Goal: Task Accomplishment & Management: Complete application form

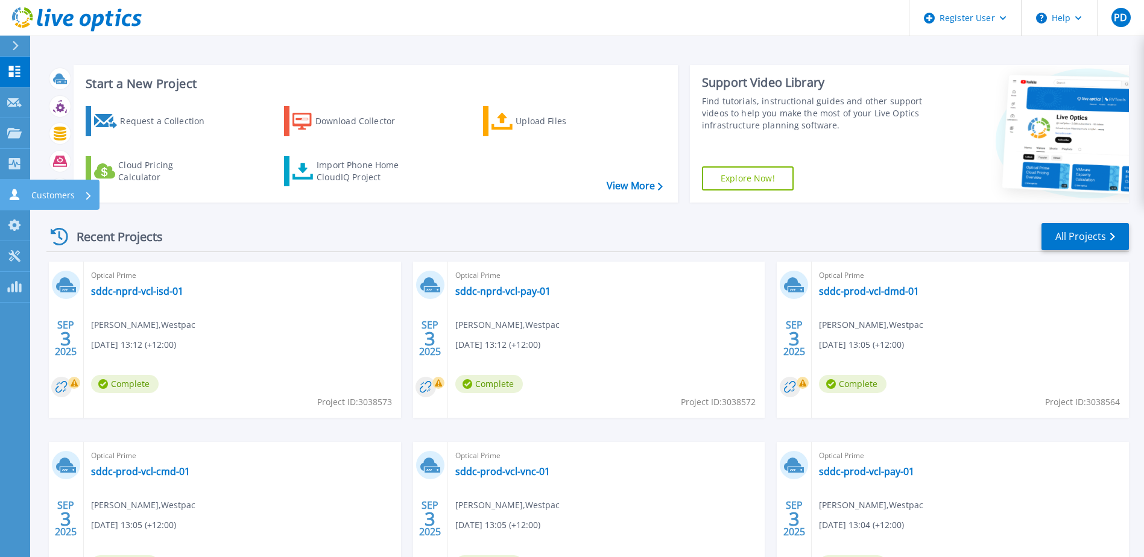
click at [47, 195] on p "Customers" at bounding box center [52, 195] width 43 height 31
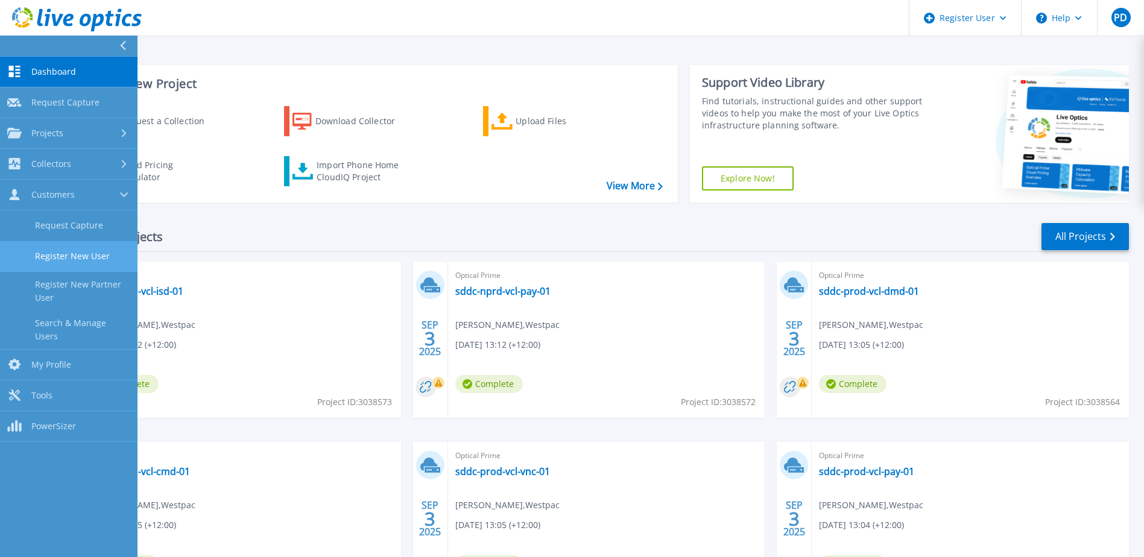
click at [78, 254] on link "Register New User" at bounding box center [68, 256] width 137 height 31
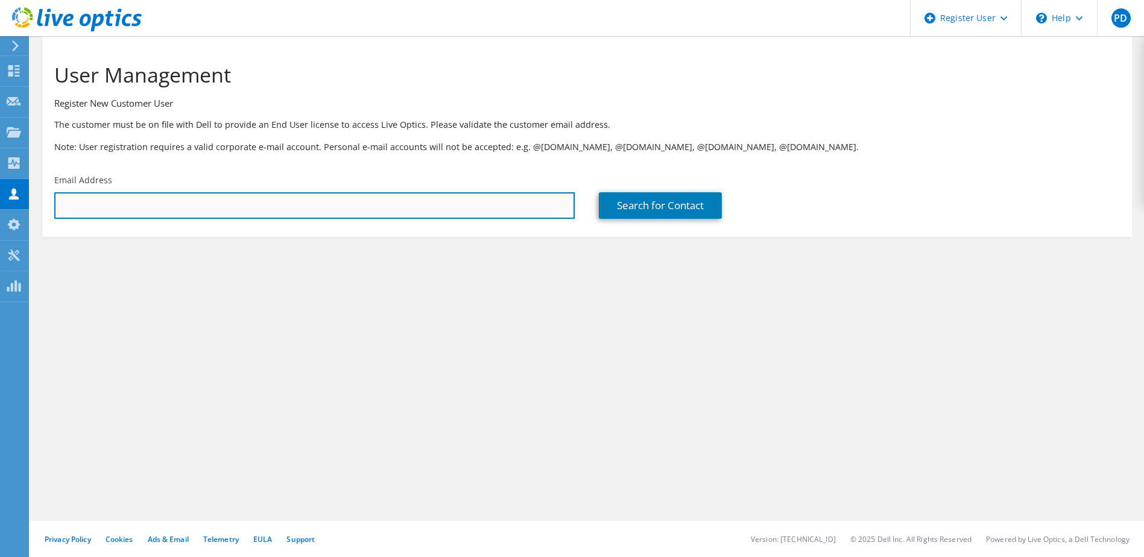
click at [323, 207] on input "text" at bounding box center [314, 205] width 520 height 27
paste input "[URL][DOMAIN_NAME]"
type input "[URL][DOMAIN_NAME]"
paste input "[PERSON_NAME][EMAIL_ADDRESS][DOMAIN_NAME]"
type input "[PERSON_NAME][EMAIL_ADDRESS][DOMAIN_NAME]"
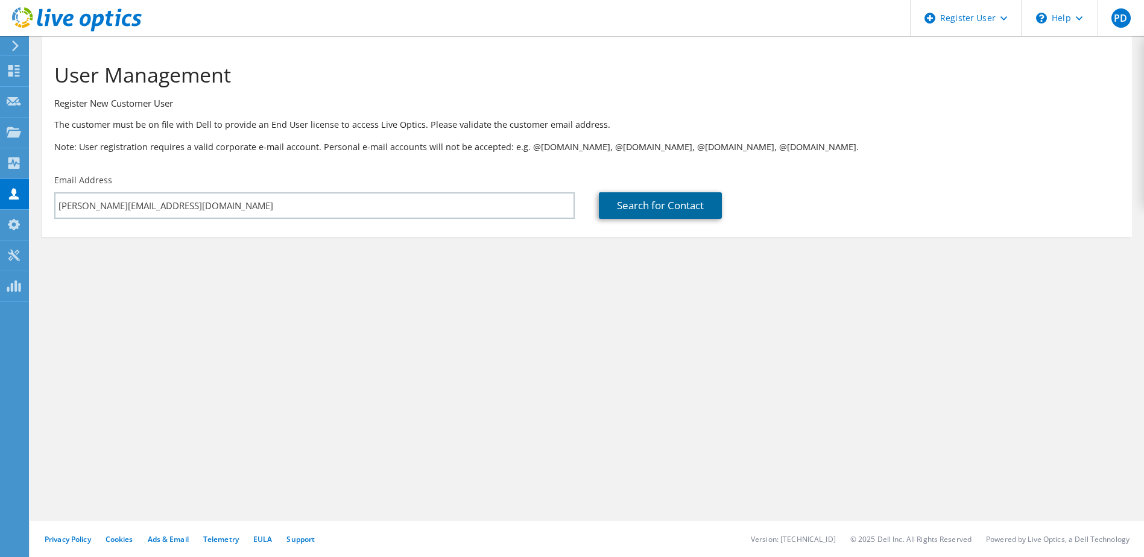
click at [647, 204] on link "Search for Contact" at bounding box center [660, 205] width 123 height 27
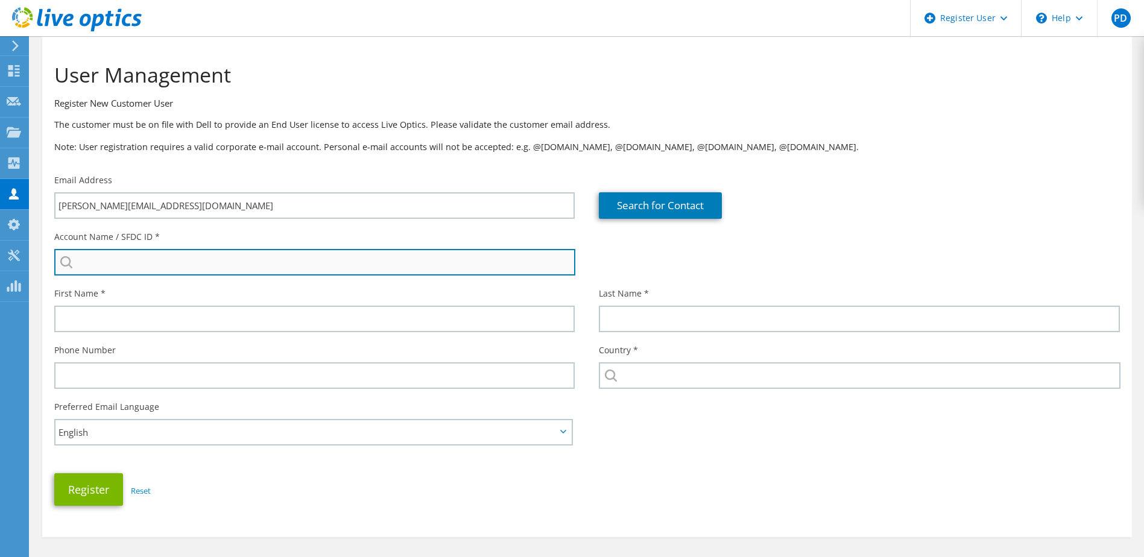
click at [166, 262] on input "search" at bounding box center [314, 262] width 521 height 27
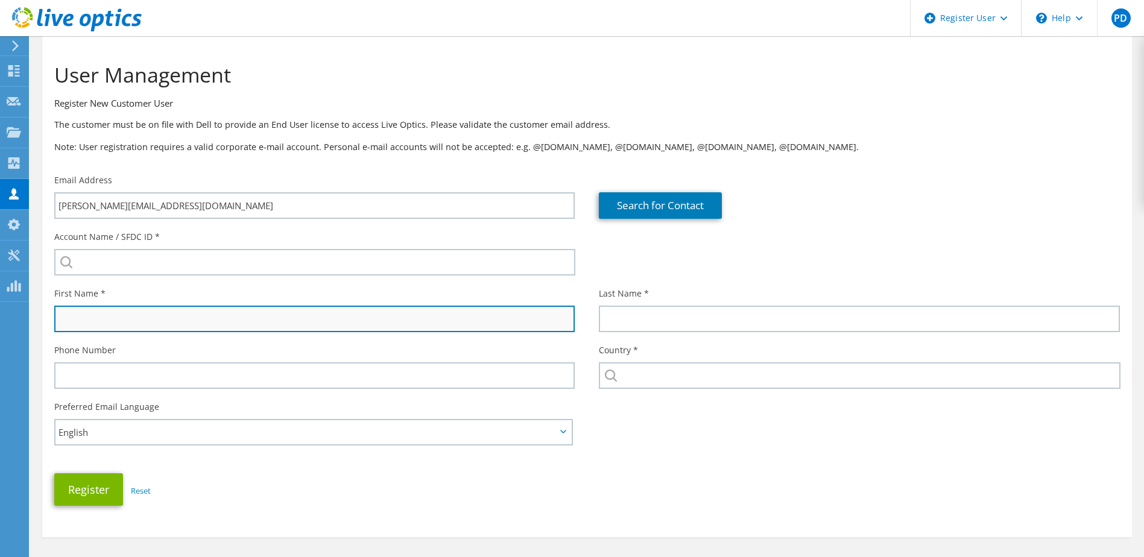
click at [140, 312] on input "text" at bounding box center [314, 319] width 520 height 27
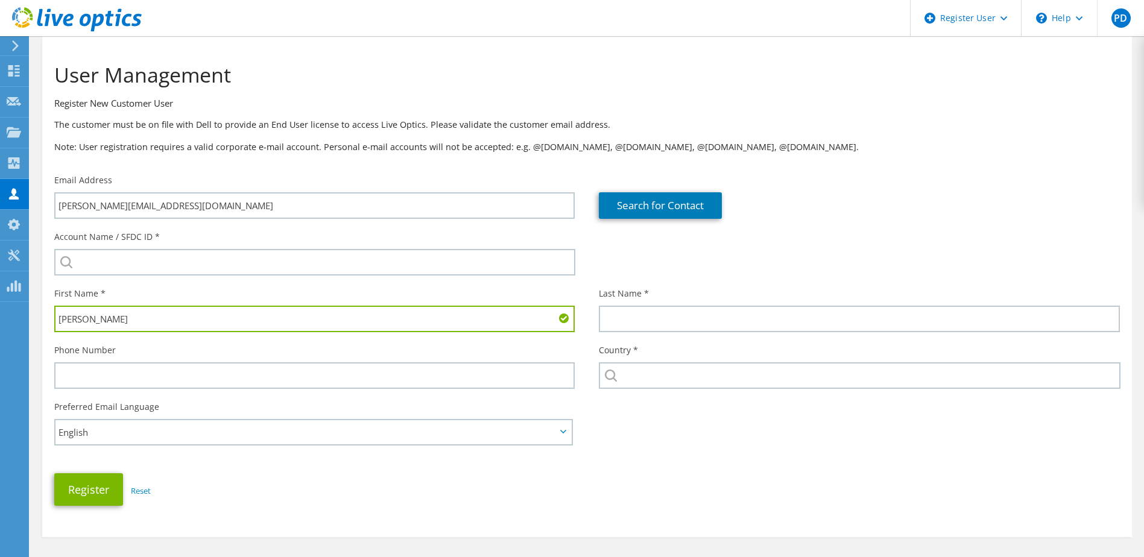
type input "[PERSON_NAME]"
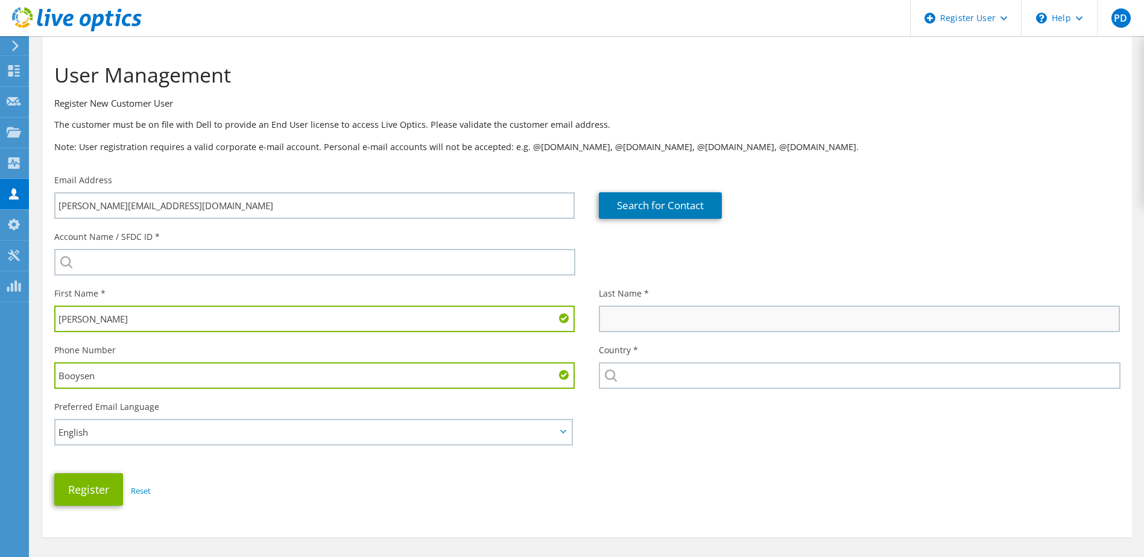
type input "Booysen"
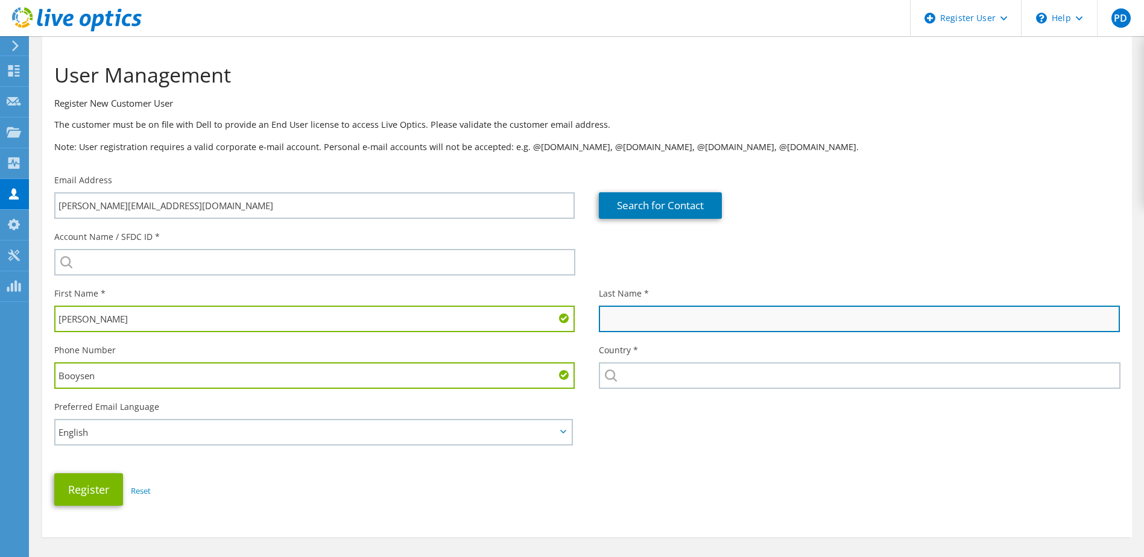
click at [672, 316] on input "text" at bounding box center [859, 319] width 520 height 27
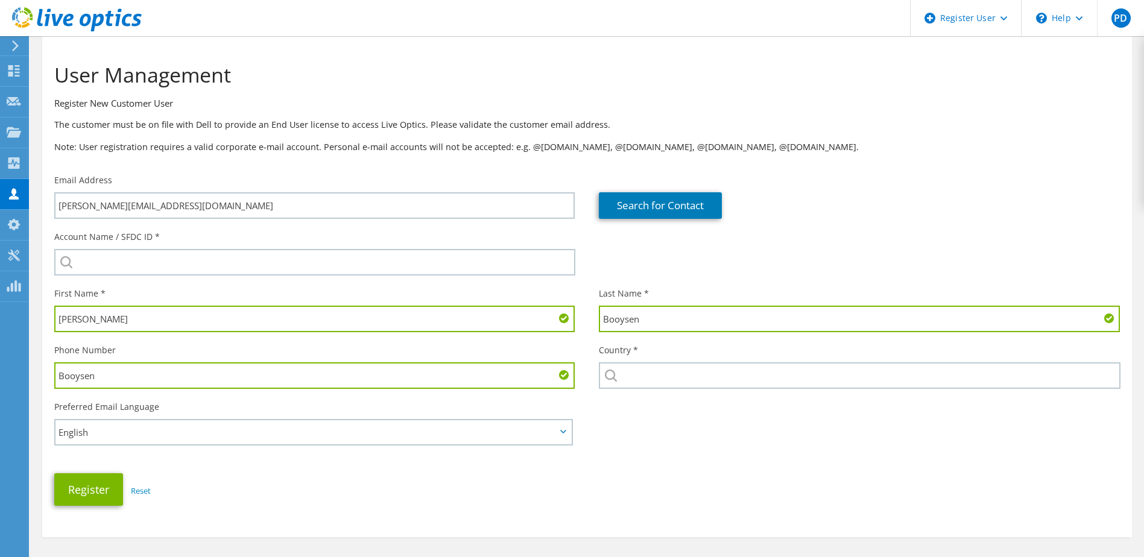
type input "Booysen"
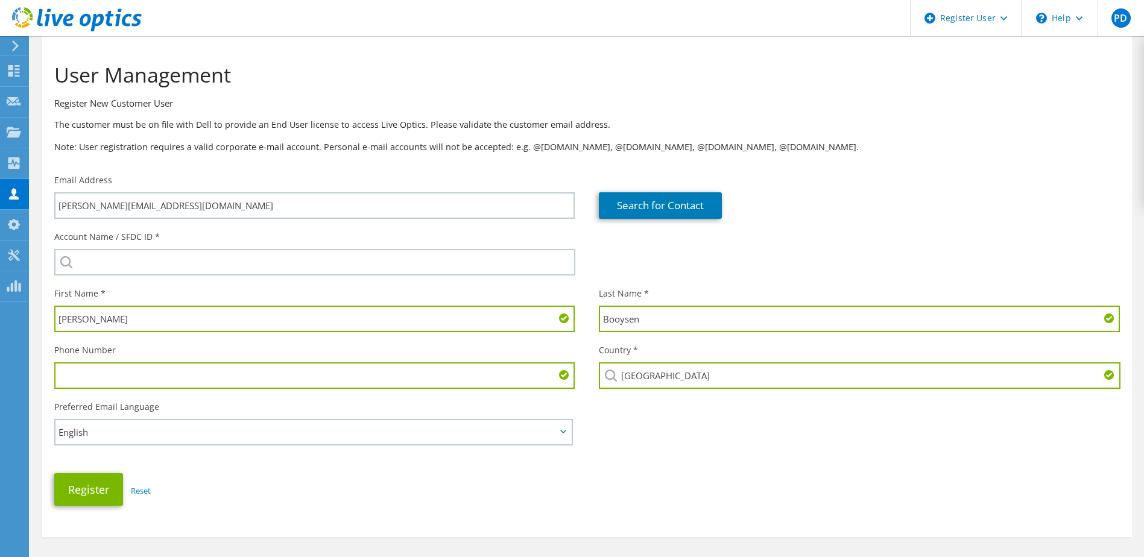
type input "[GEOGRAPHIC_DATA]"
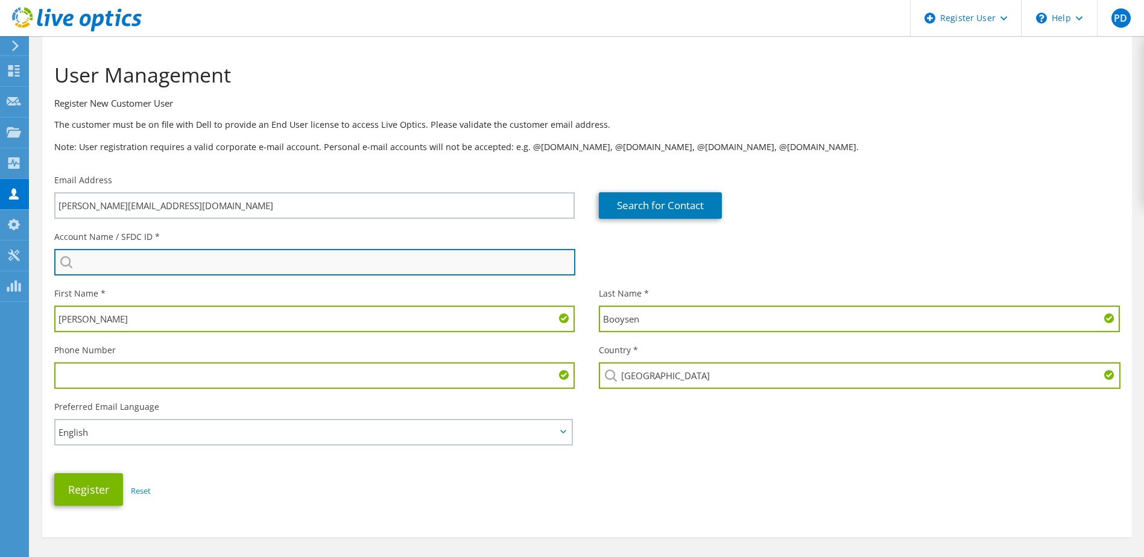
click at [141, 259] on input "search" at bounding box center [314, 262] width 521 height 27
paste input "3417523168"
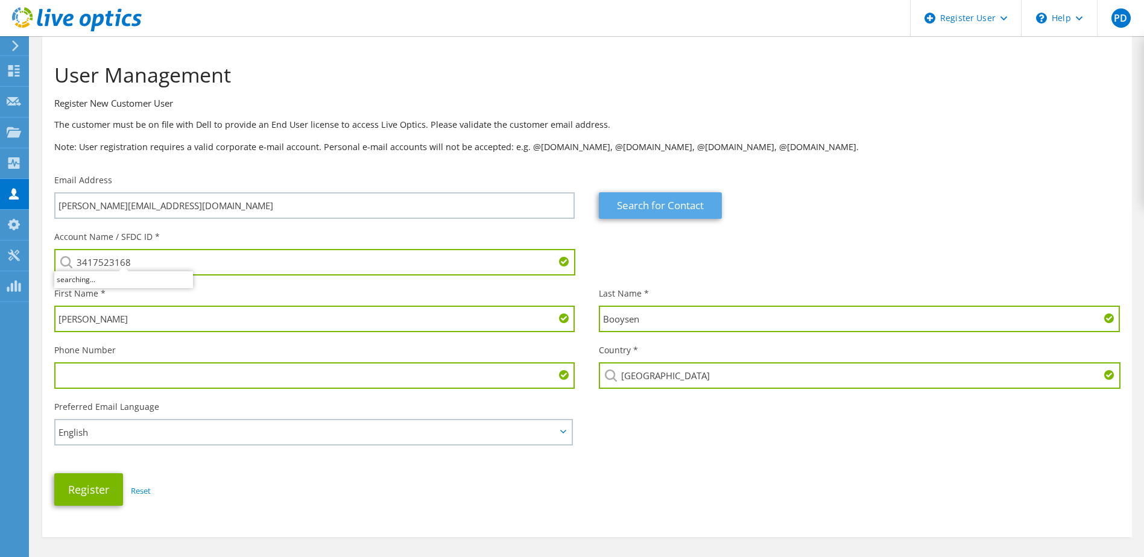
type input "3417523168"
click at [686, 205] on link "Search for Contact" at bounding box center [660, 205] width 123 height 27
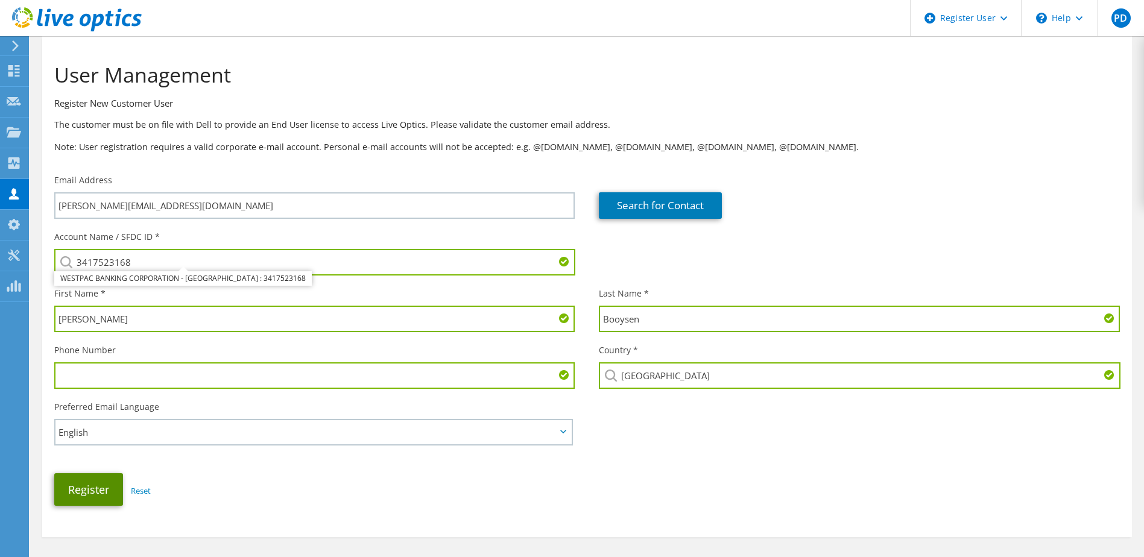
click at [103, 490] on button "Register" at bounding box center [88, 489] width 69 height 33
